Goal: Task Accomplishment & Management: Manage account settings

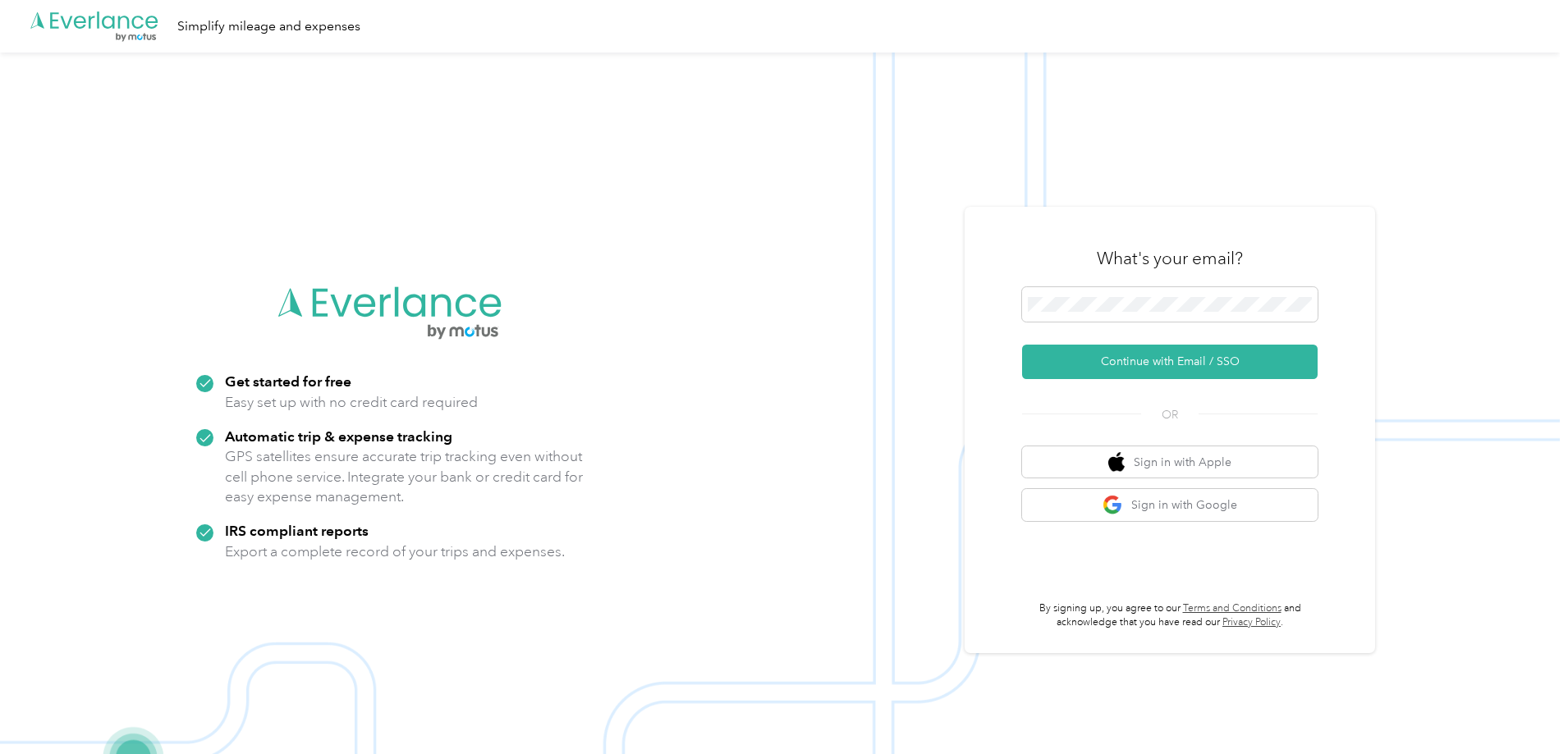
click at [1165, 356] on button "Continue with Email / SSO" at bounding box center [1170, 362] width 296 height 35
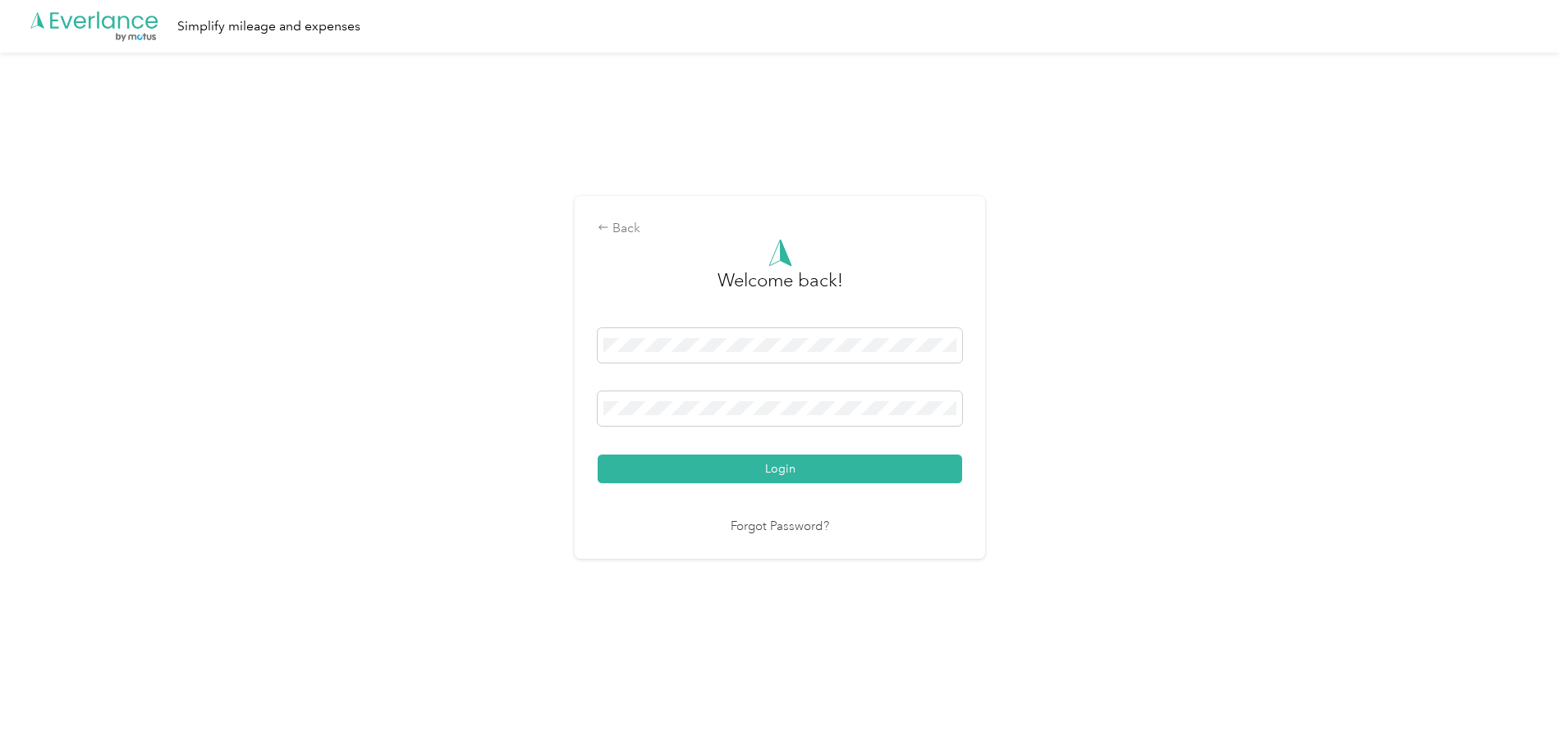
click at [913, 449] on div "Login" at bounding box center [780, 406] width 365 height 155
click at [915, 466] on button "Login" at bounding box center [780, 468] width 365 height 29
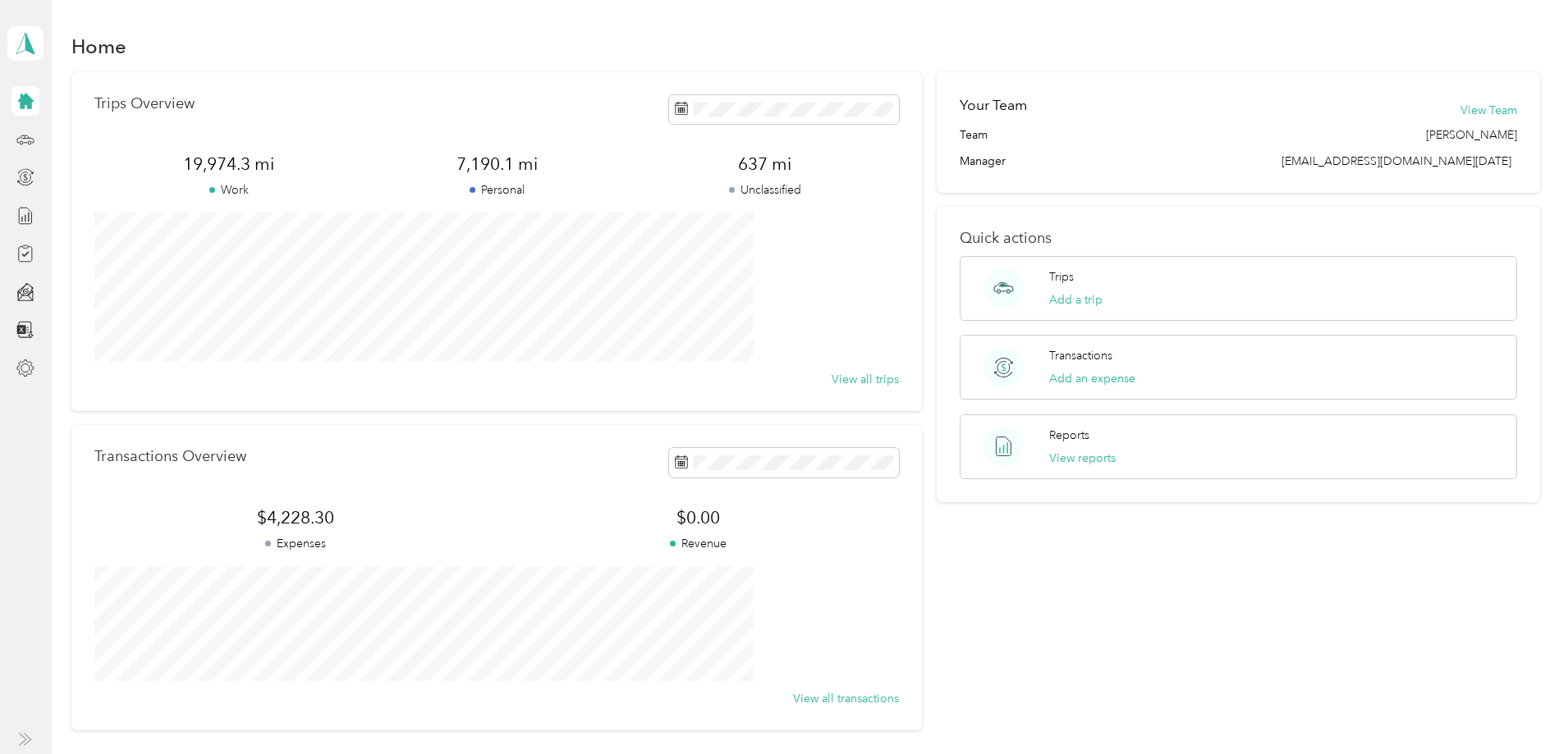
click at [23, 139] on icon at bounding box center [25, 139] width 18 height 18
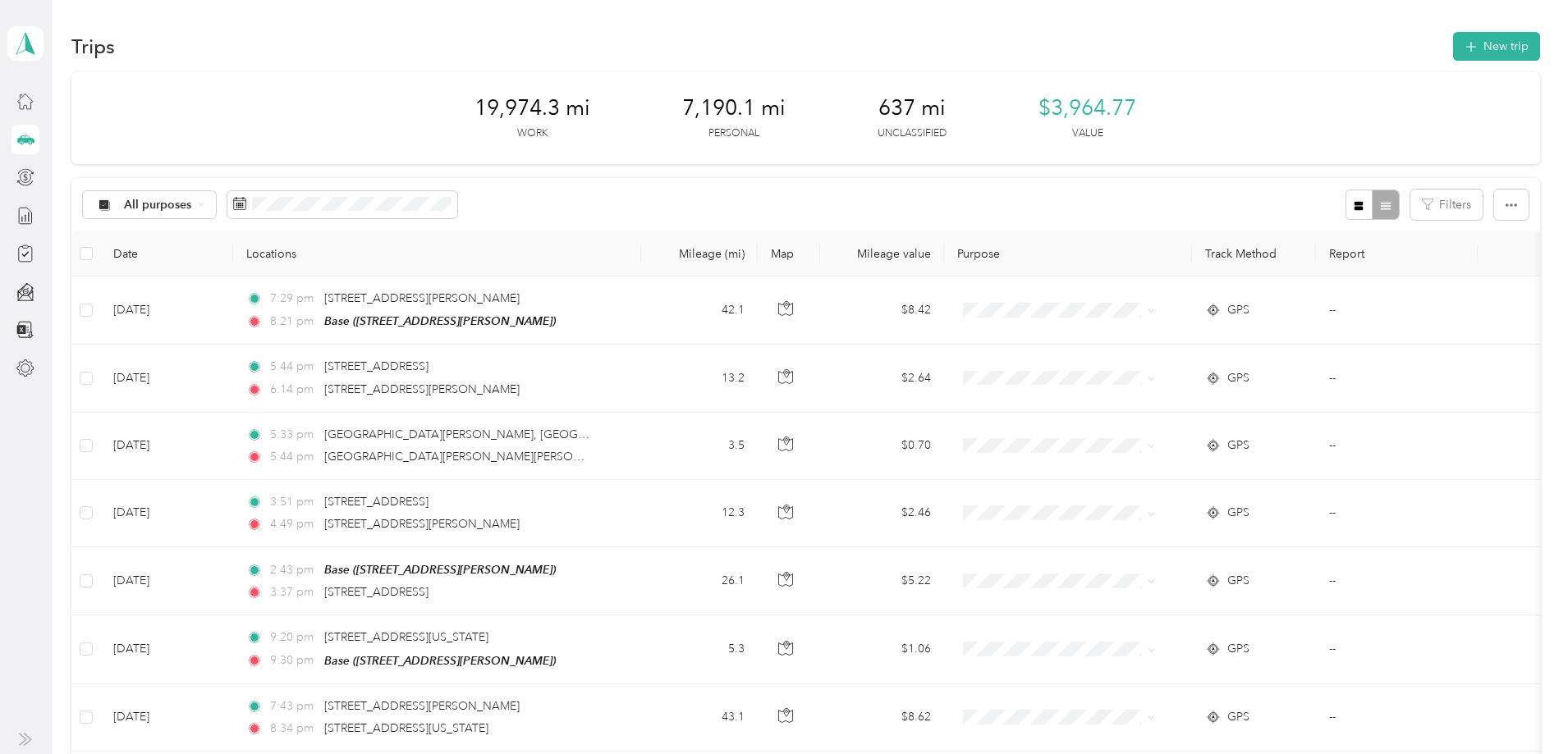
click at [192, 210] on span "All purposes" at bounding box center [157, 205] width 68 height 12
click at [291, 256] on span "Unclassified" at bounding box center [285, 262] width 81 height 17
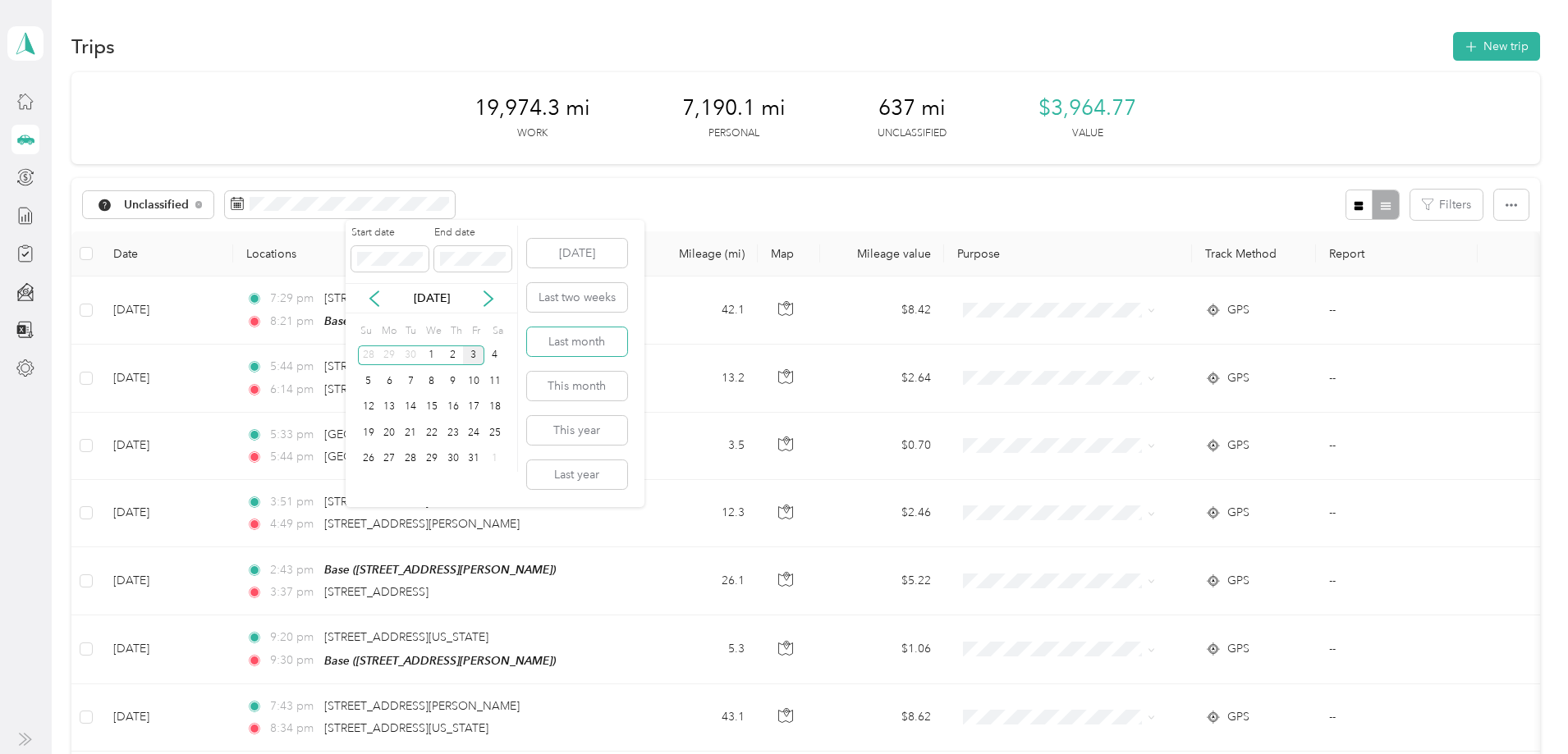
click at [606, 353] on button "Last month" at bounding box center [577, 342] width 101 height 29
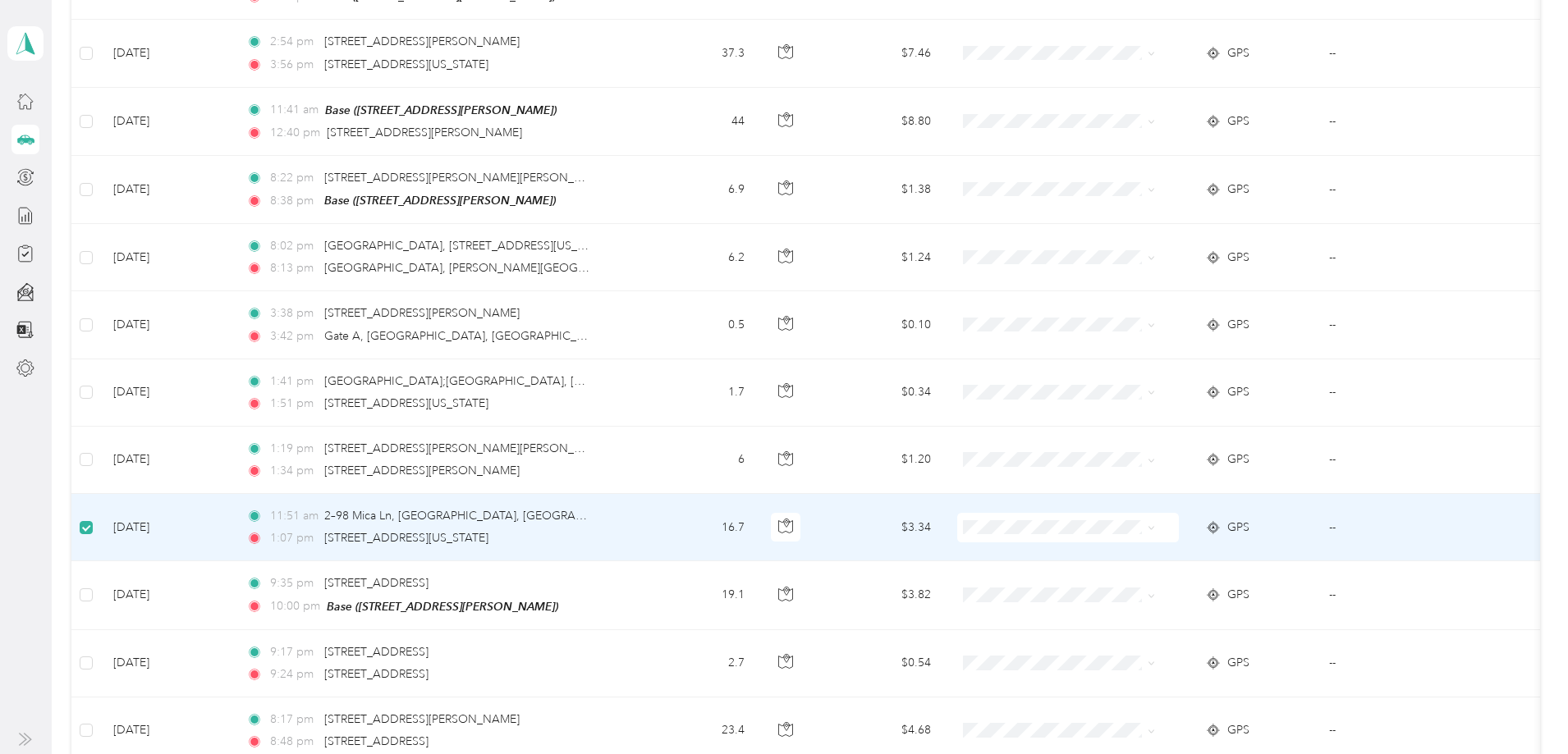
scroll to position [864, 0]
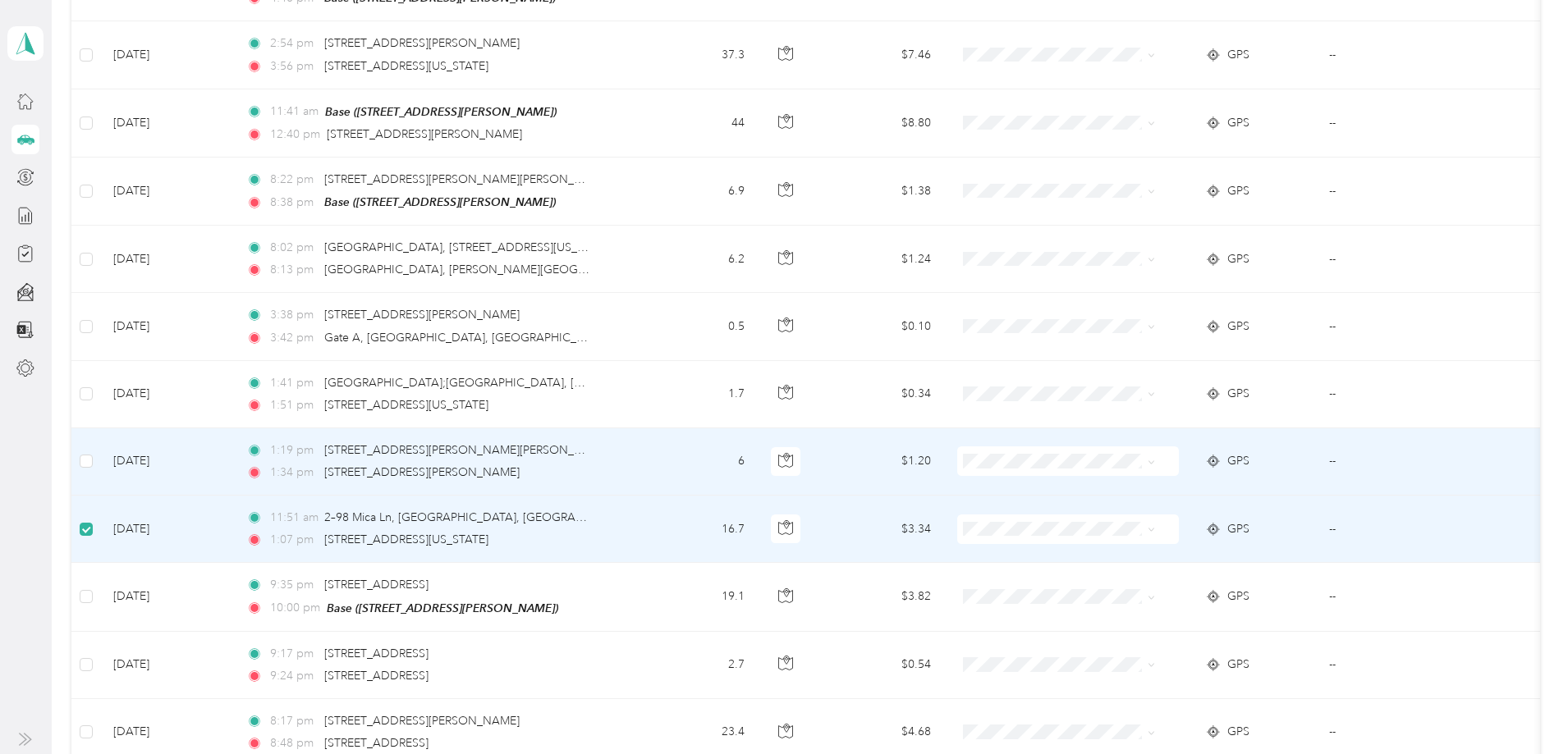
click at [101, 459] on td at bounding box center [86, 462] width 29 height 68
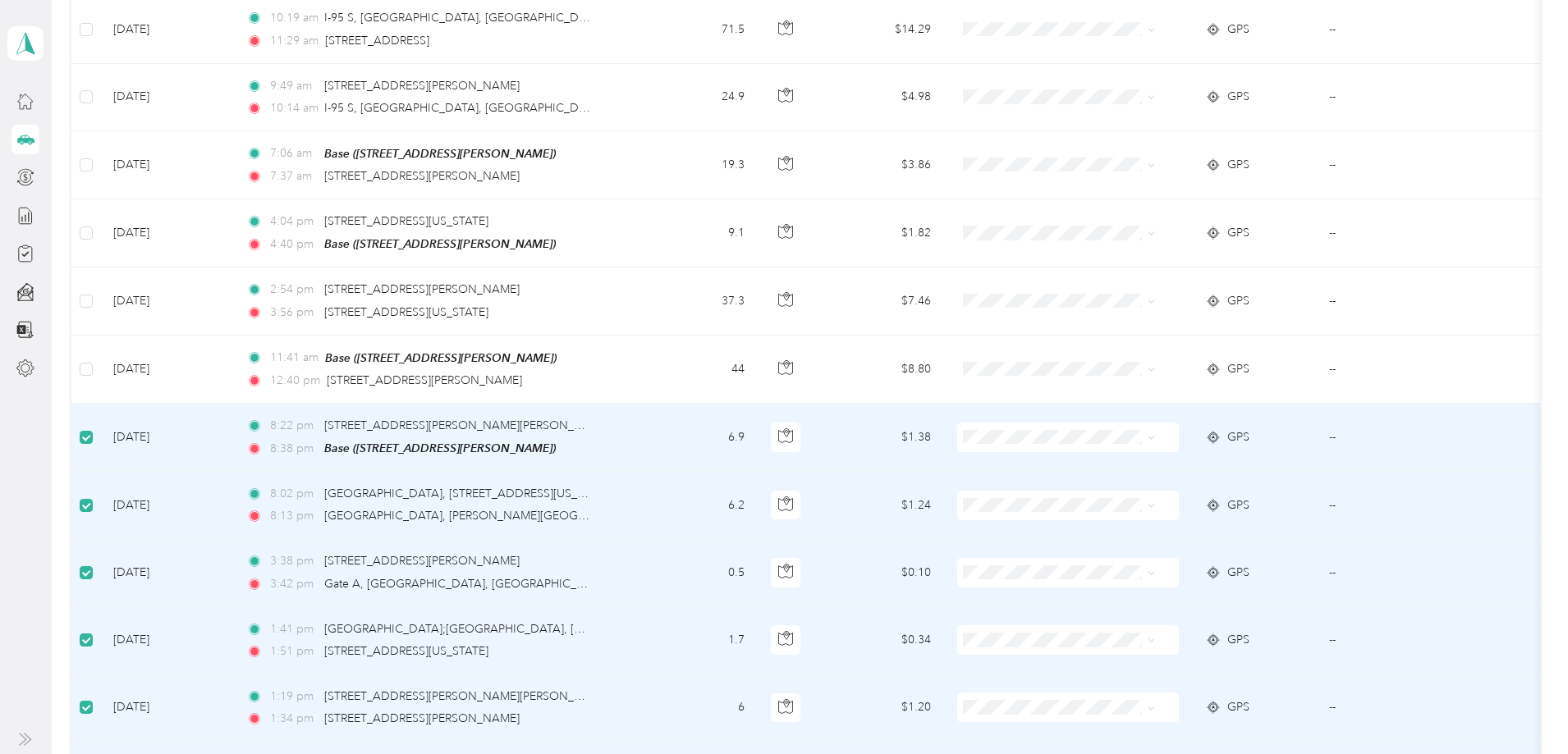
scroll to position [535, 0]
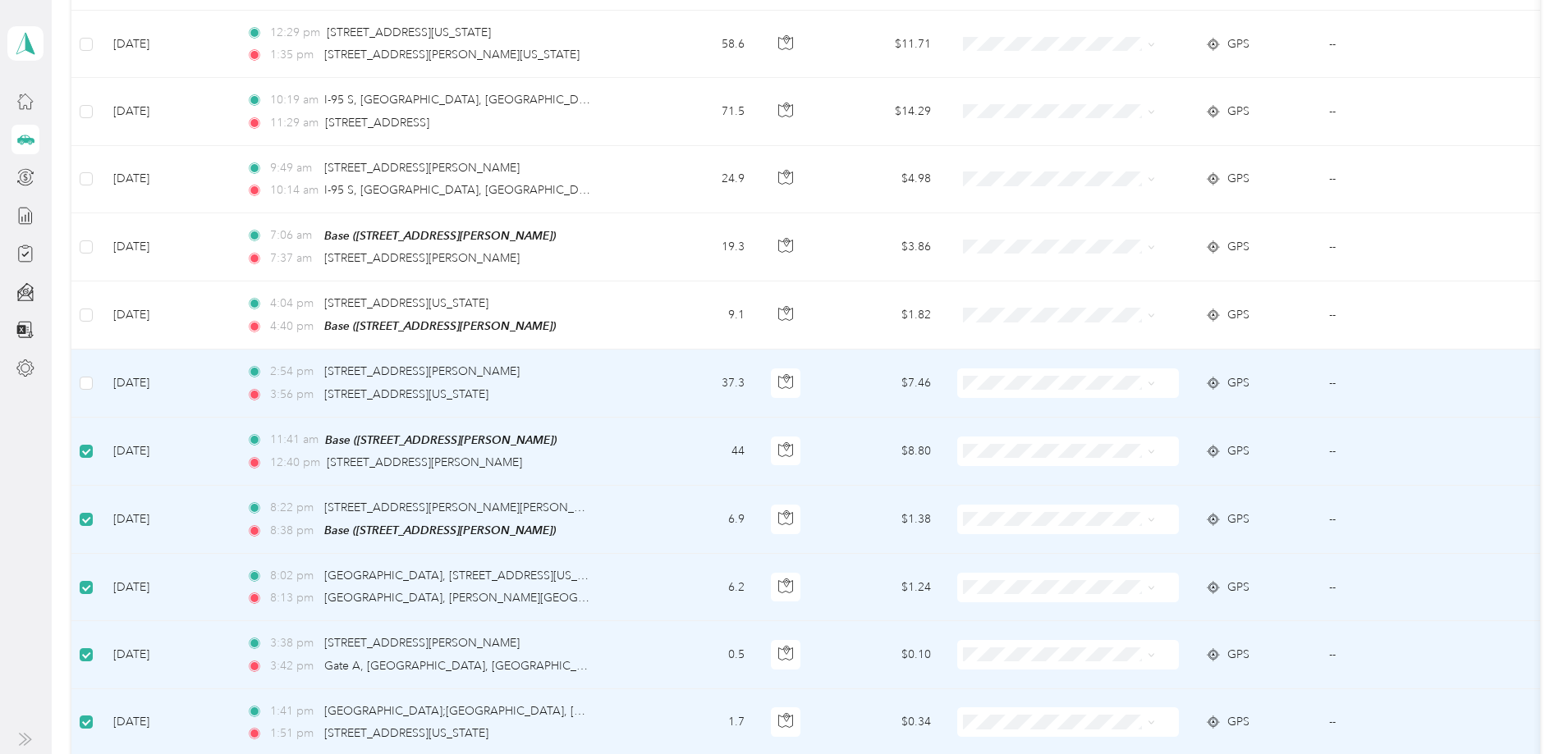
click at [101, 378] on td at bounding box center [86, 383] width 29 height 68
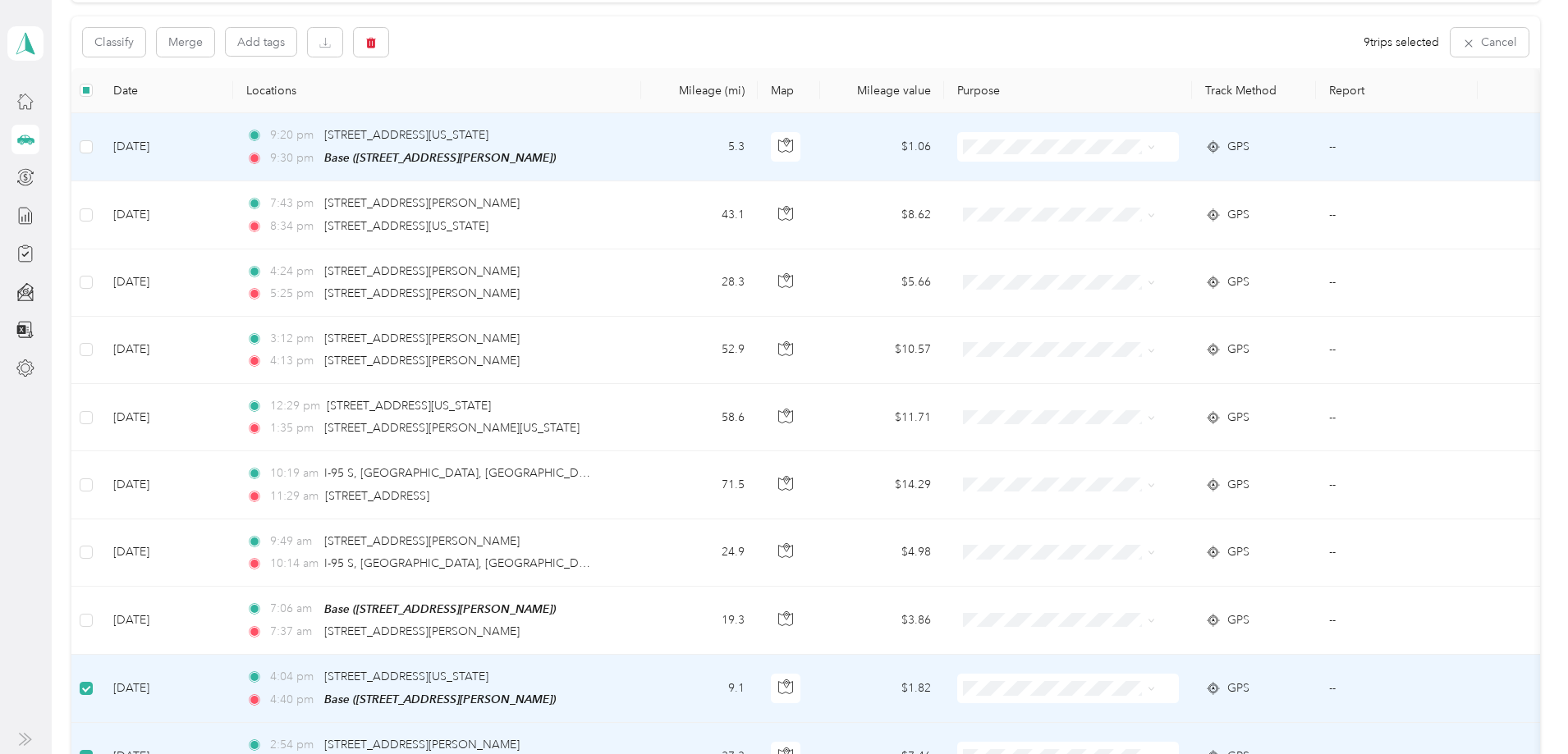
scroll to position [0, 0]
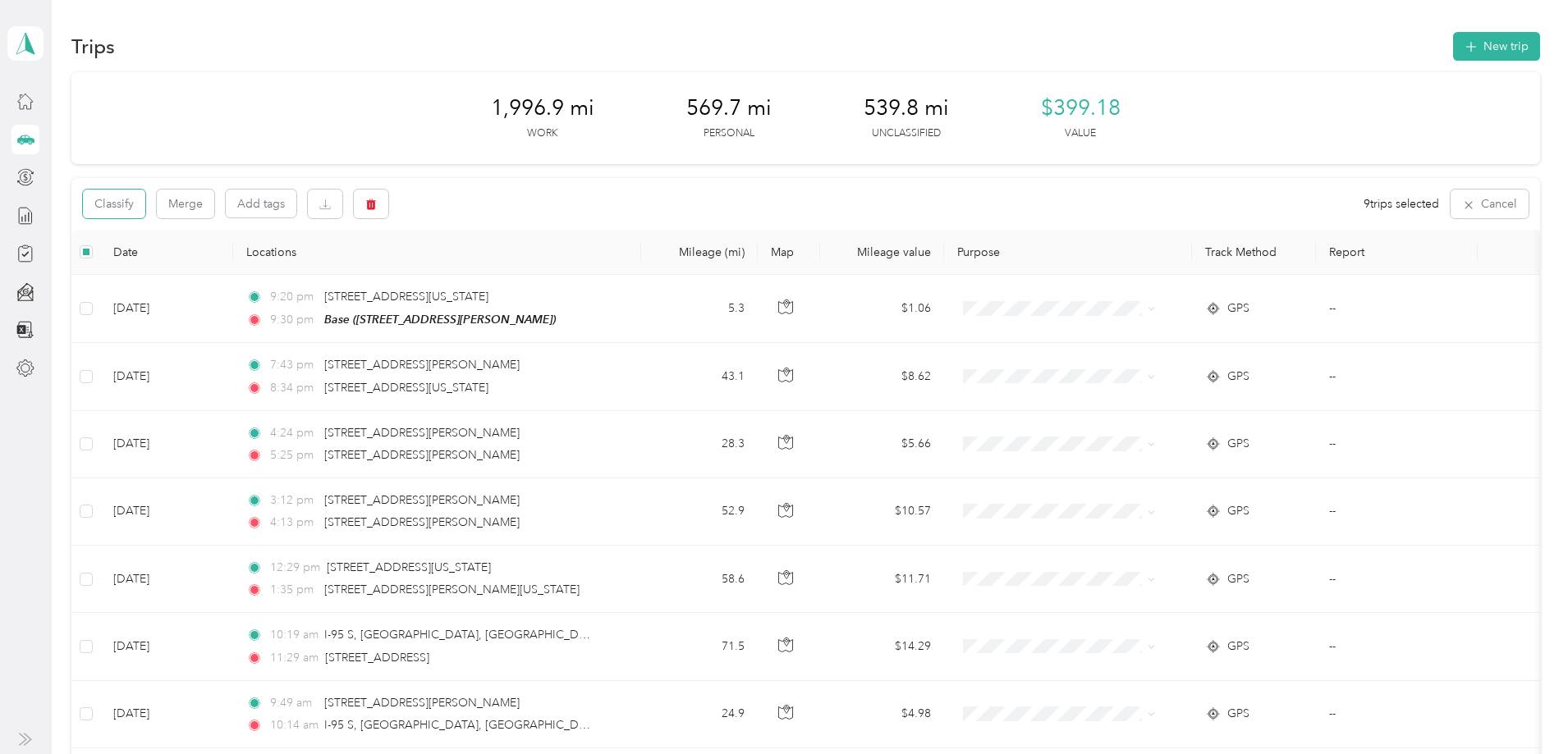
click at [145, 202] on button "Classify" at bounding box center [114, 203] width 63 height 29
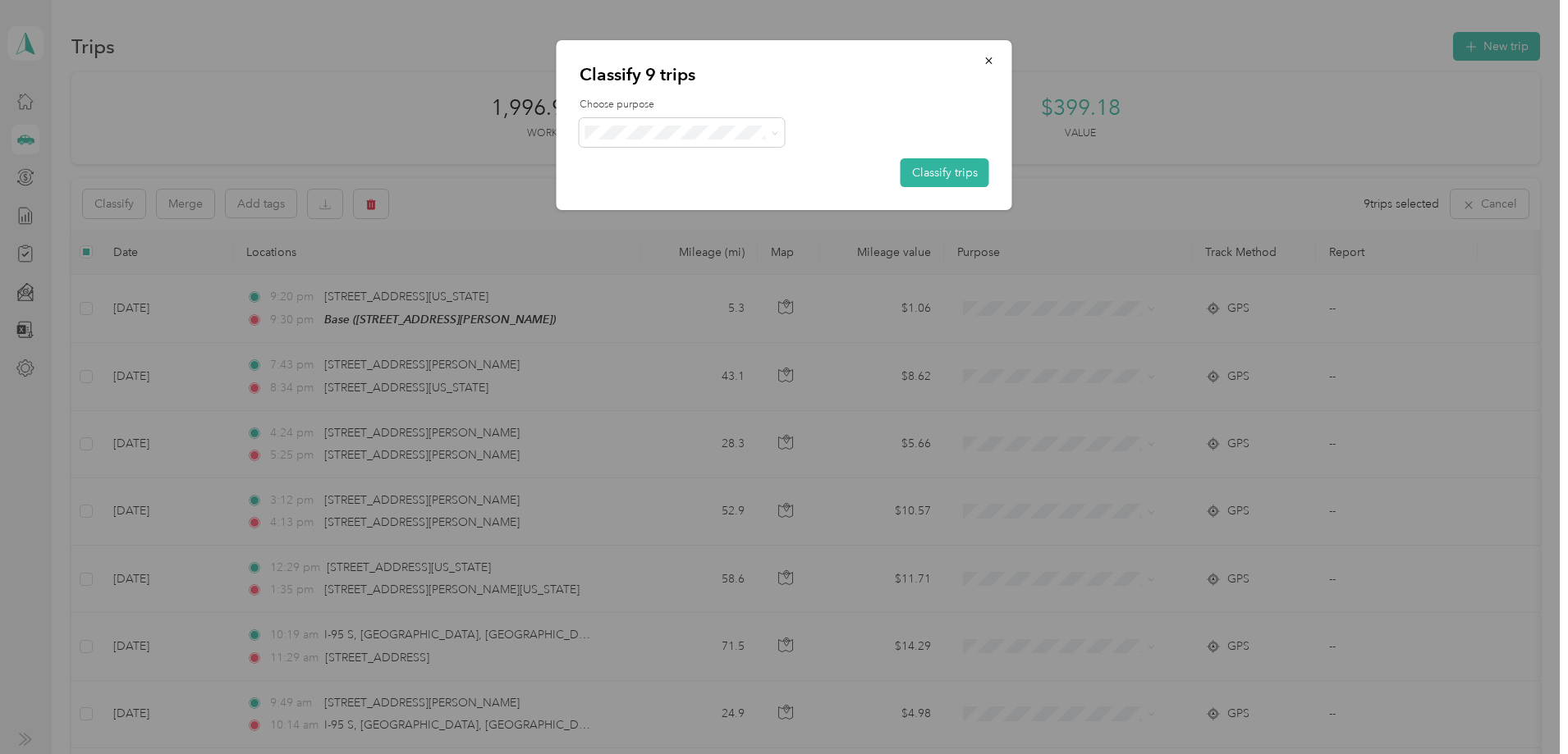
click at [695, 140] on span at bounding box center [682, 132] width 205 height 29
click at [654, 184] on span "Personal" at bounding box center [695, 191] width 152 height 17
click at [929, 166] on button "Classify trips" at bounding box center [944, 172] width 89 height 29
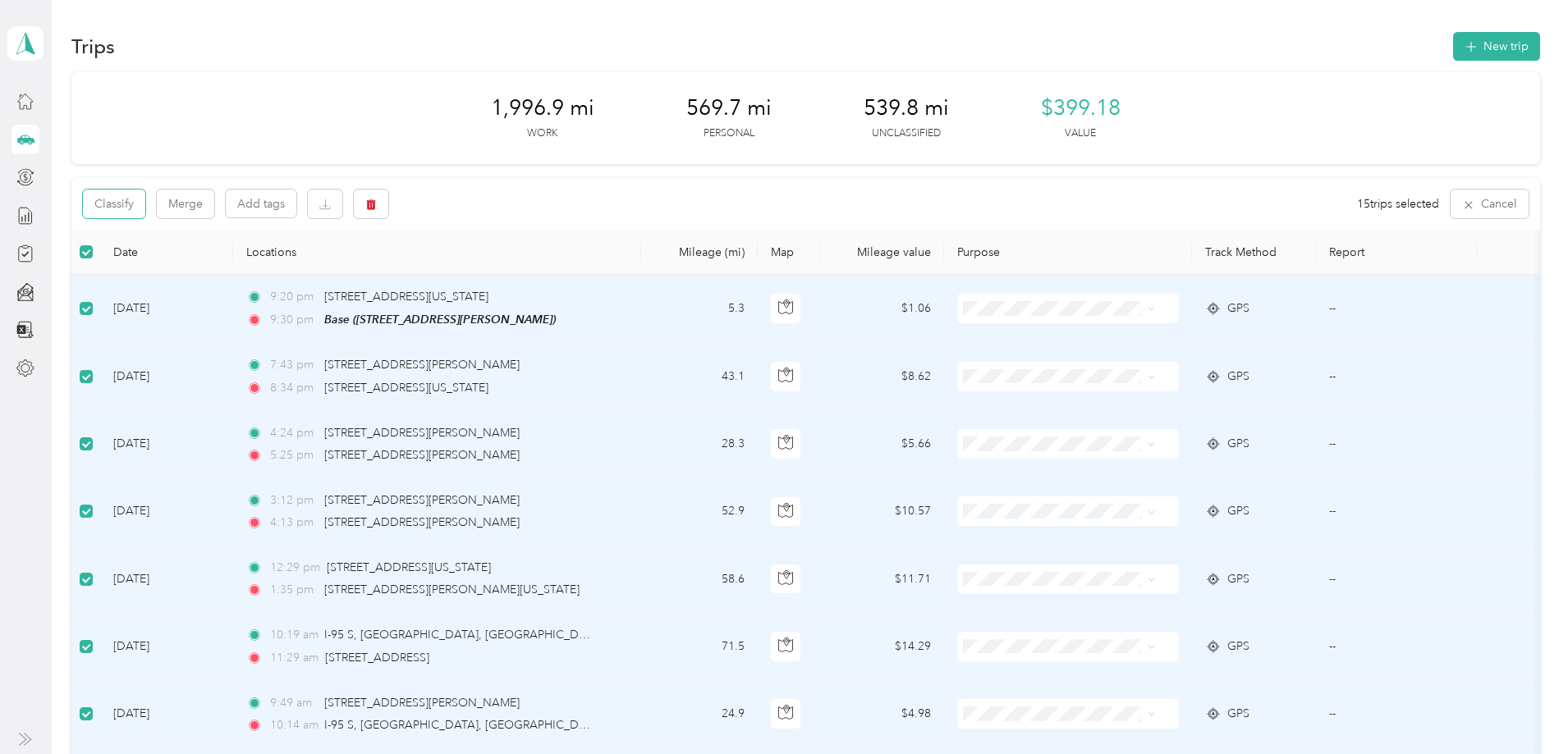
click at [145, 211] on button "Classify" at bounding box center [114, 203] width 63 height 29
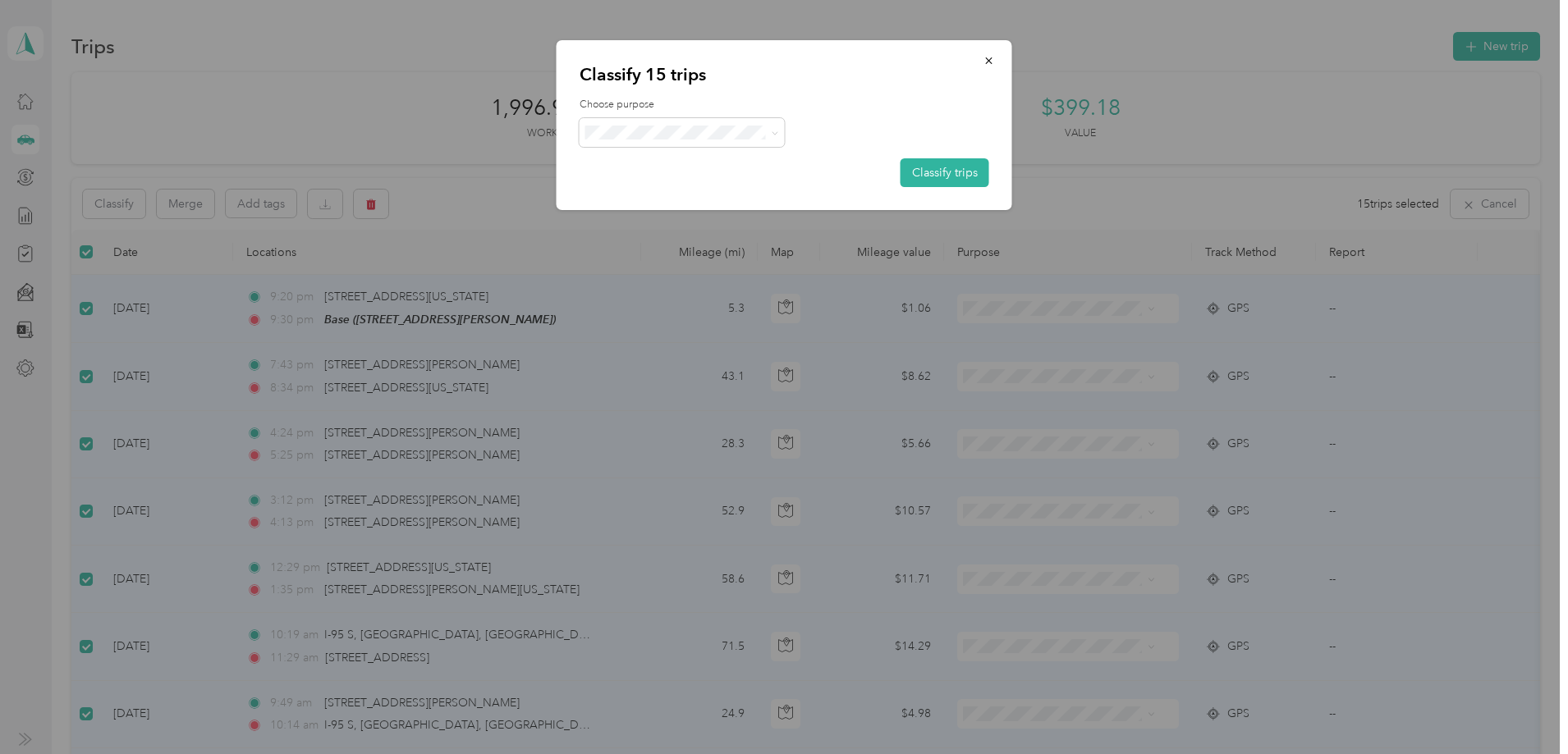
click at [687, 161] on span "Empire [DATE]" at bounding box center [695, 160] width 152 height 17
click at [941, 169] on button "Classify trips" at bounding box center [944, 172] width 89 height 29
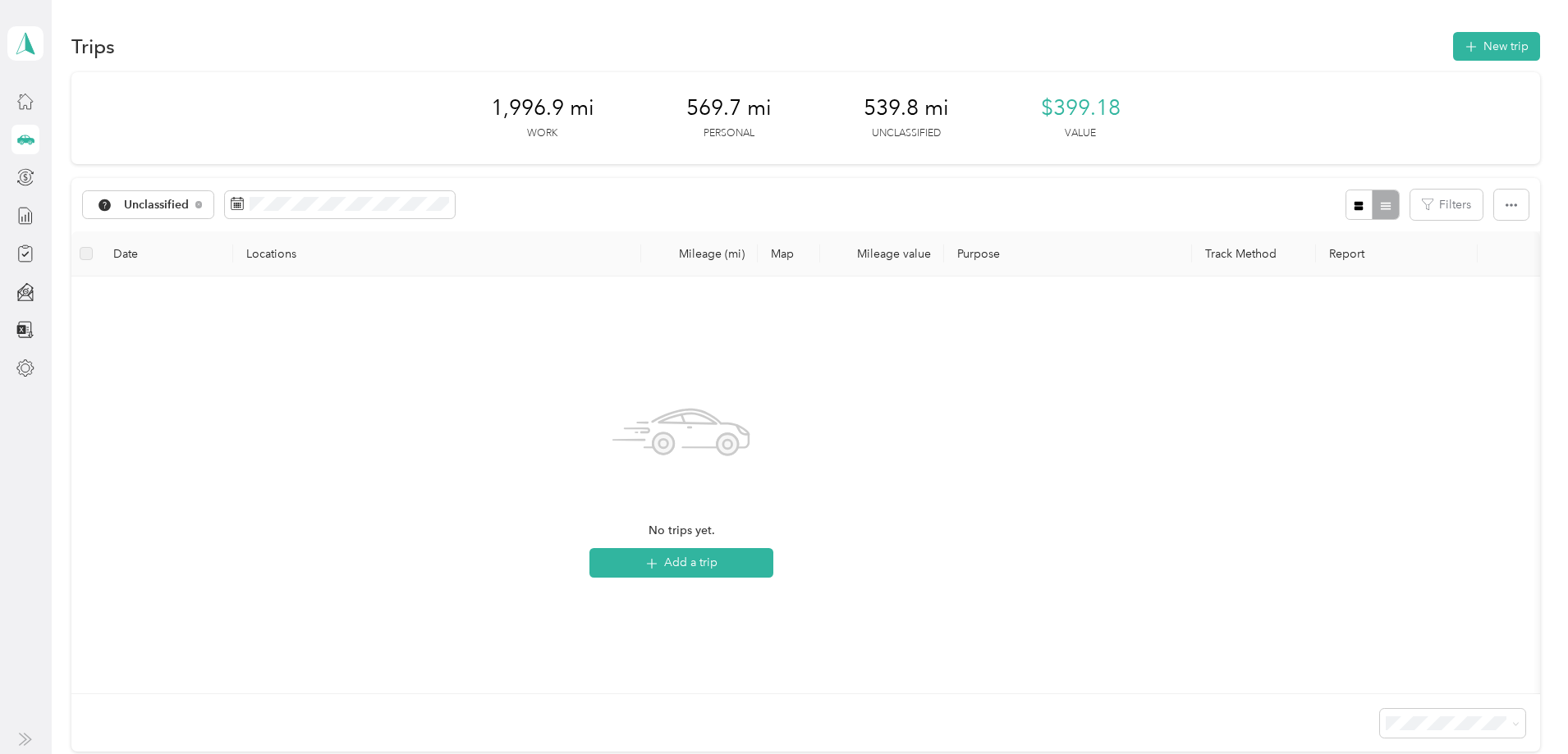
click at [189, 203] on span "Unclassified" at bounding box center [156, 205] width 66 height 12
click at [298, 286] on span "Empire [DATE]" at bounding box center [288, 291] width 86 height 17
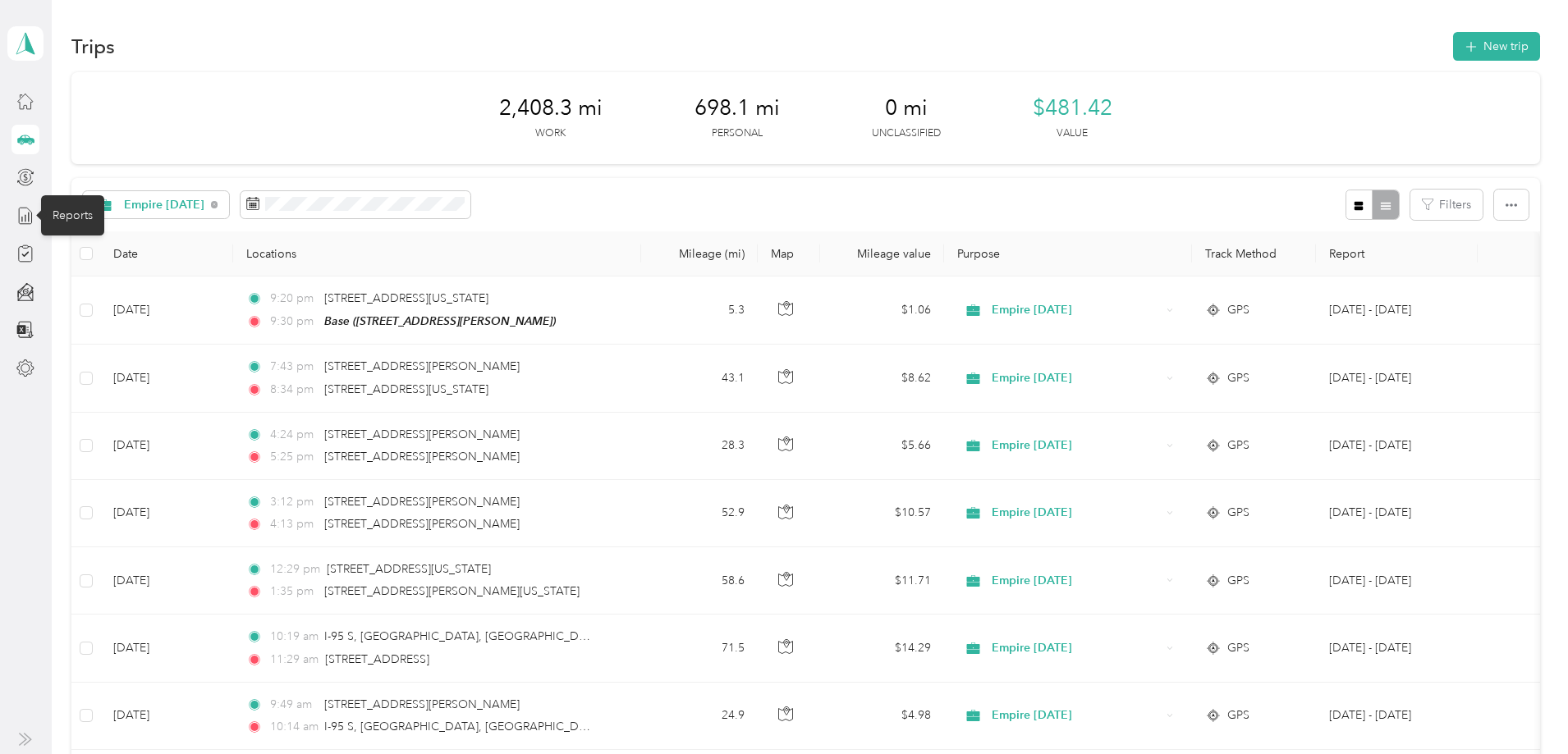
click at [27, 218] on icon at bounding box center [25, 216] width 18 height 18
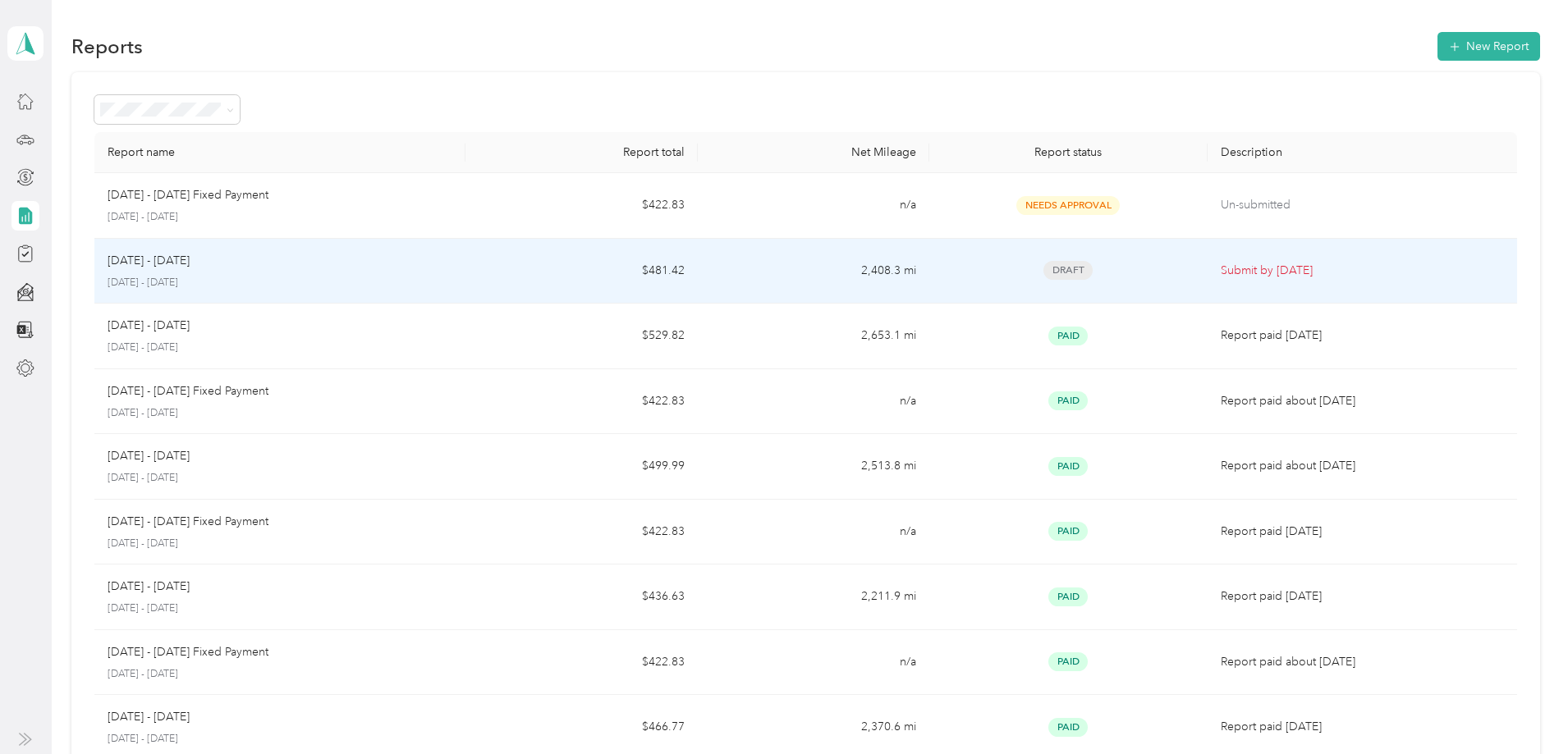
click at [593, 282] on td "$481.42" at bounding box center [581, 272] width 231 height 66
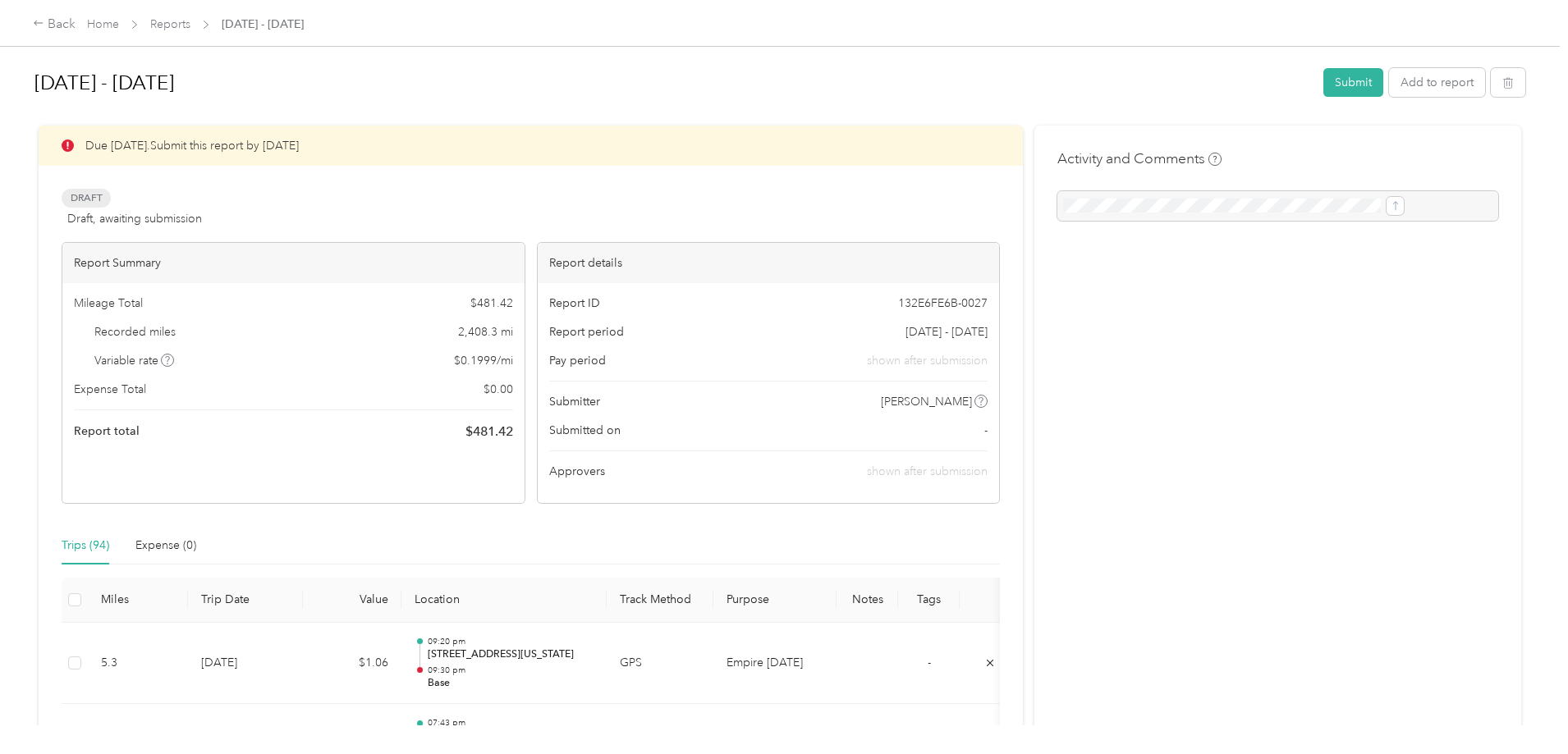
click at [1323, 77] on button "Submit" at bounding box center [1353, 82] width 60 height 29
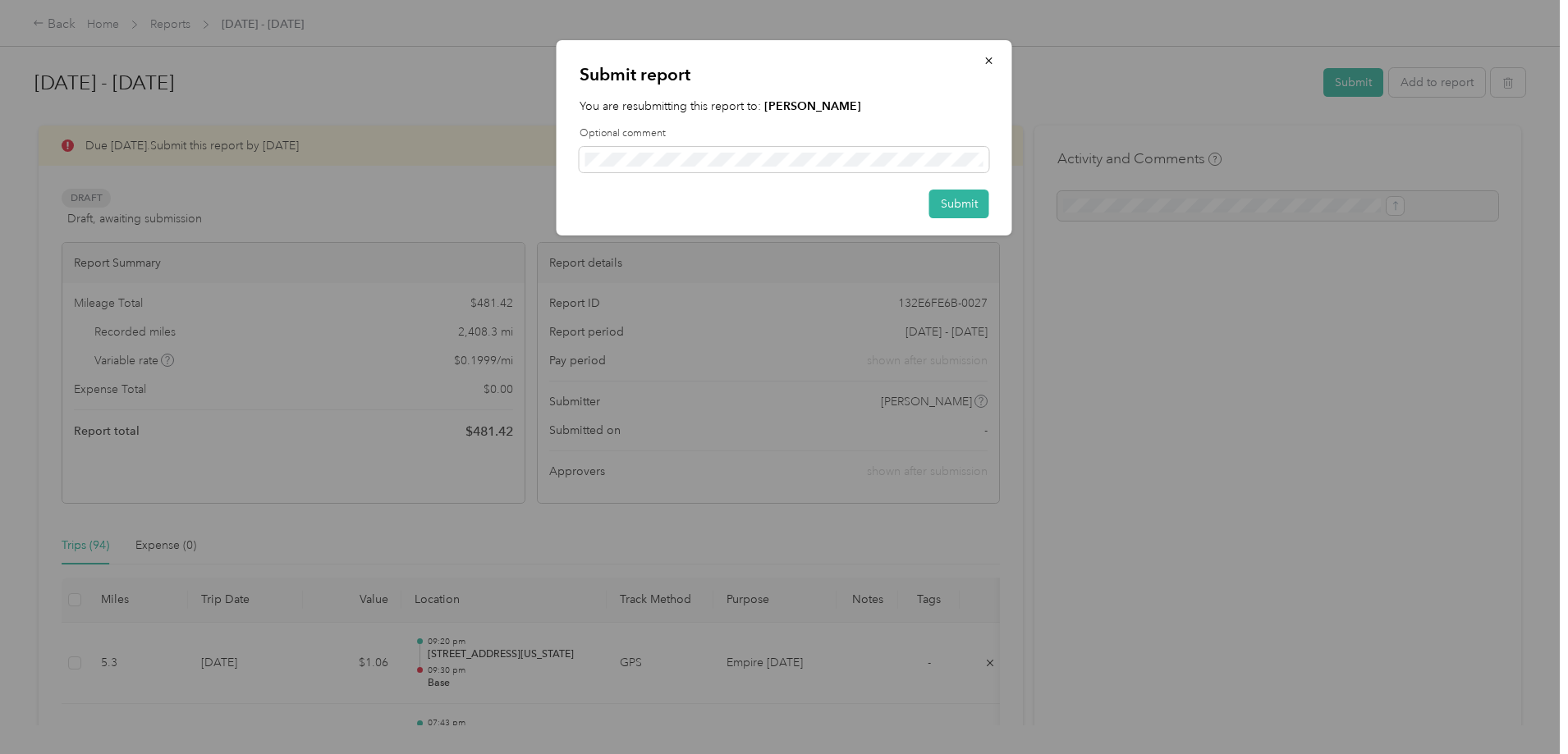
click at [956, 206] on button "Submit" at bounding box center [959, 203] width 60 height 29
